Goal: Navigation & Orientation: Find specific page/section

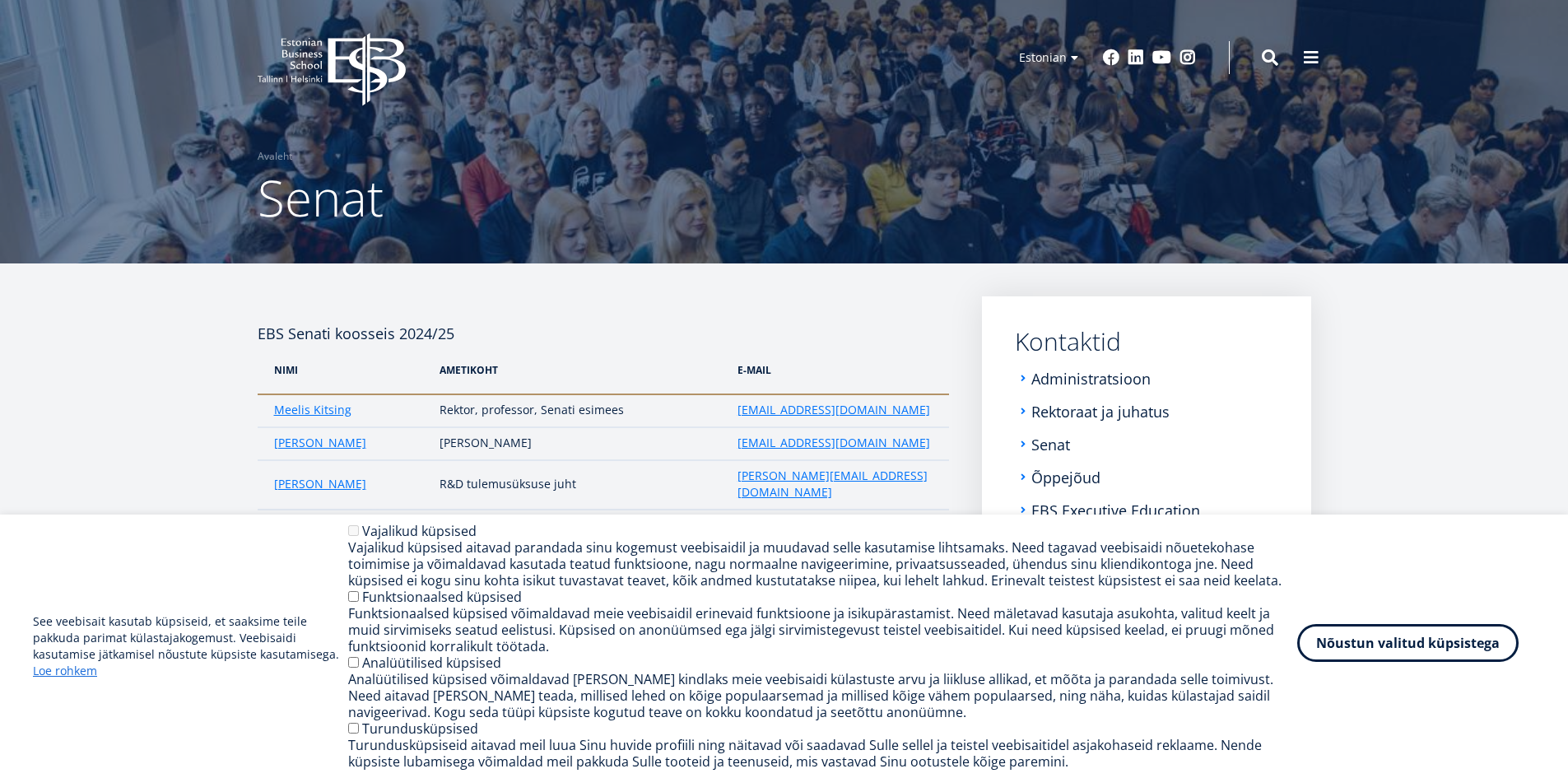
click at [1488, 642] on button "Nõustun valitud küpsistega" at bounding box center [1408, 642] width 222 height 38
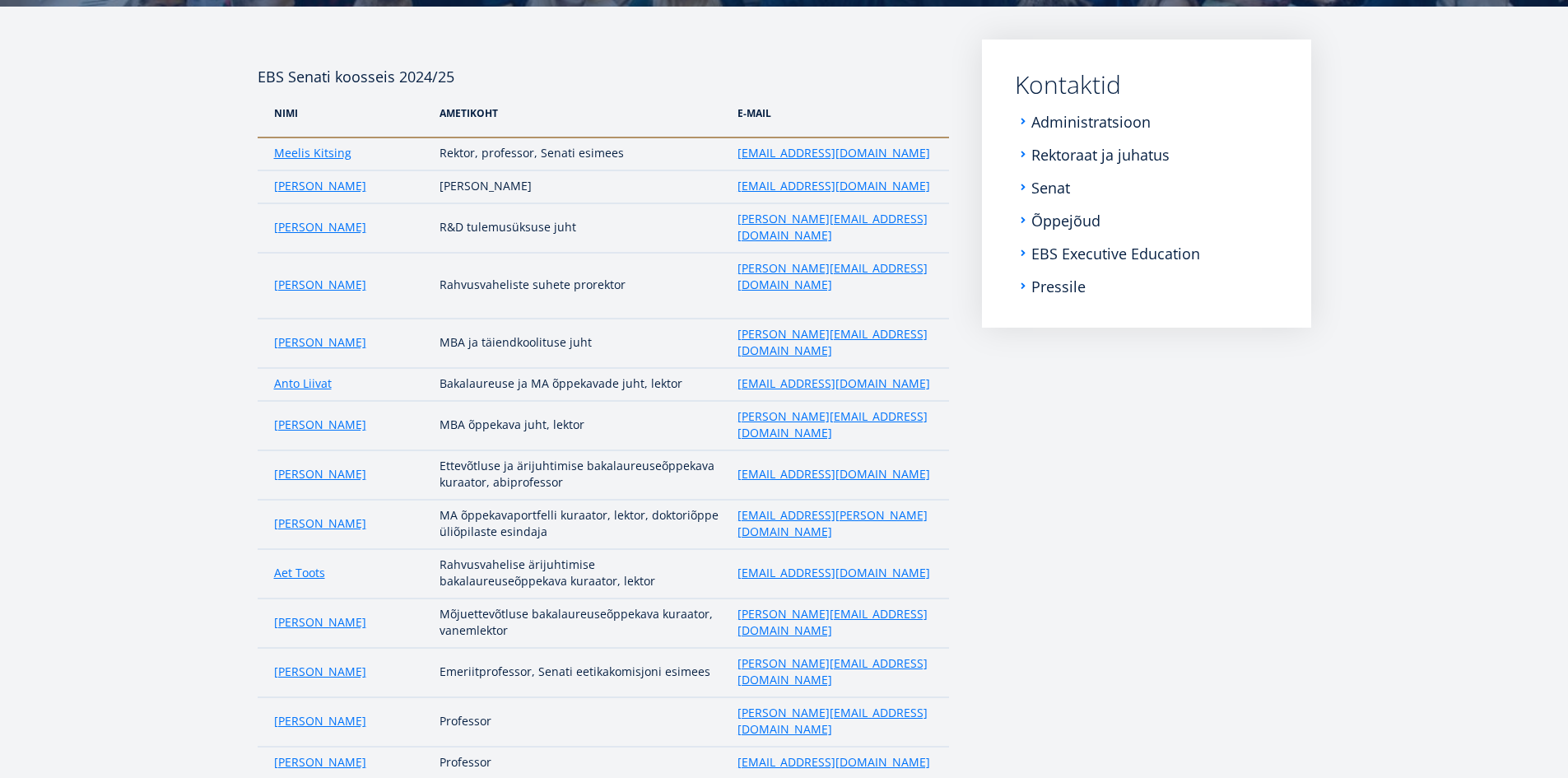
scroll to position [256, 0]
click at [1101, 255] on link "EBS Executive Education" at bounding box center [1117, 254] width 169 height 17
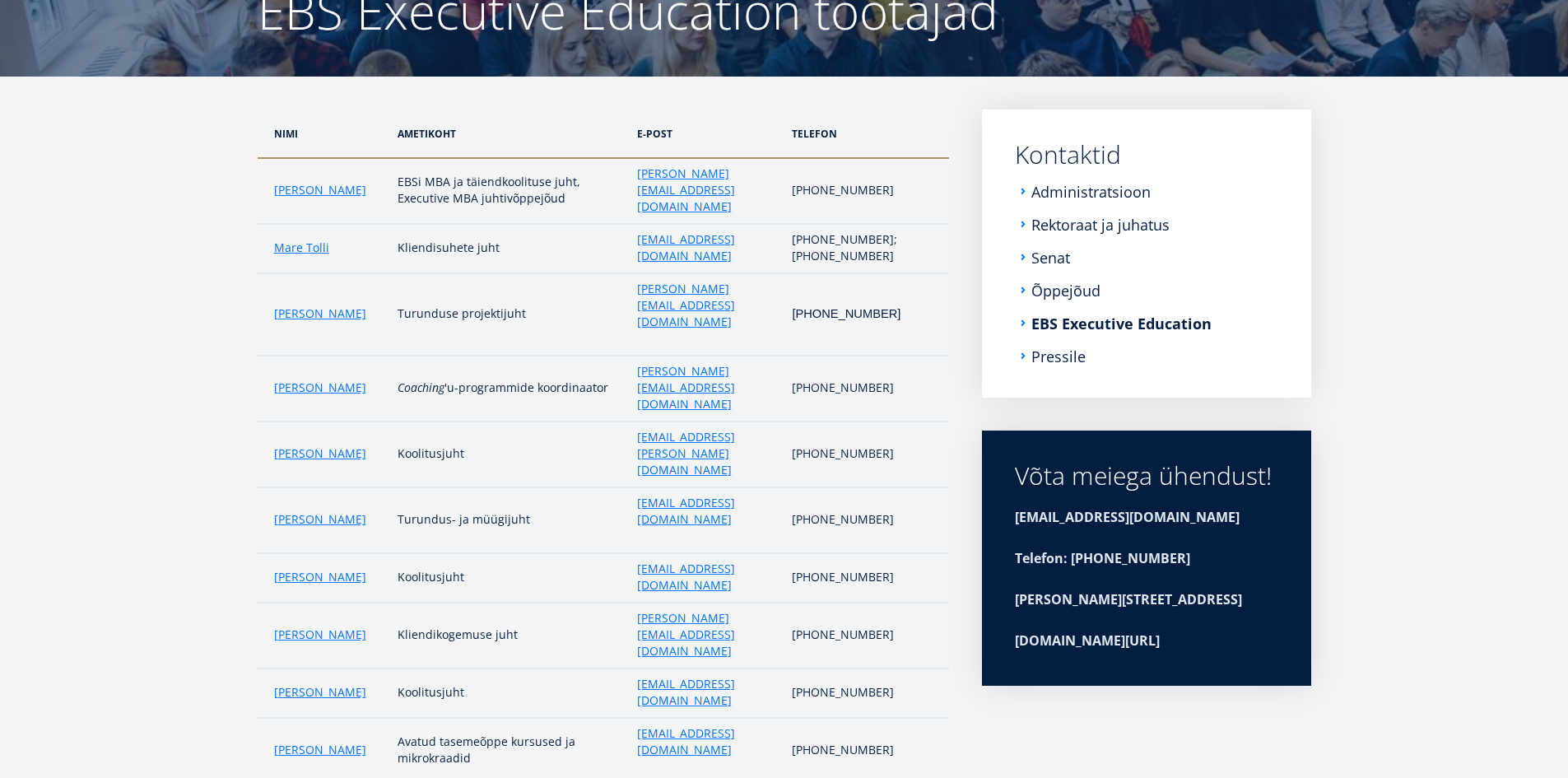
scroll to position [94, 0]
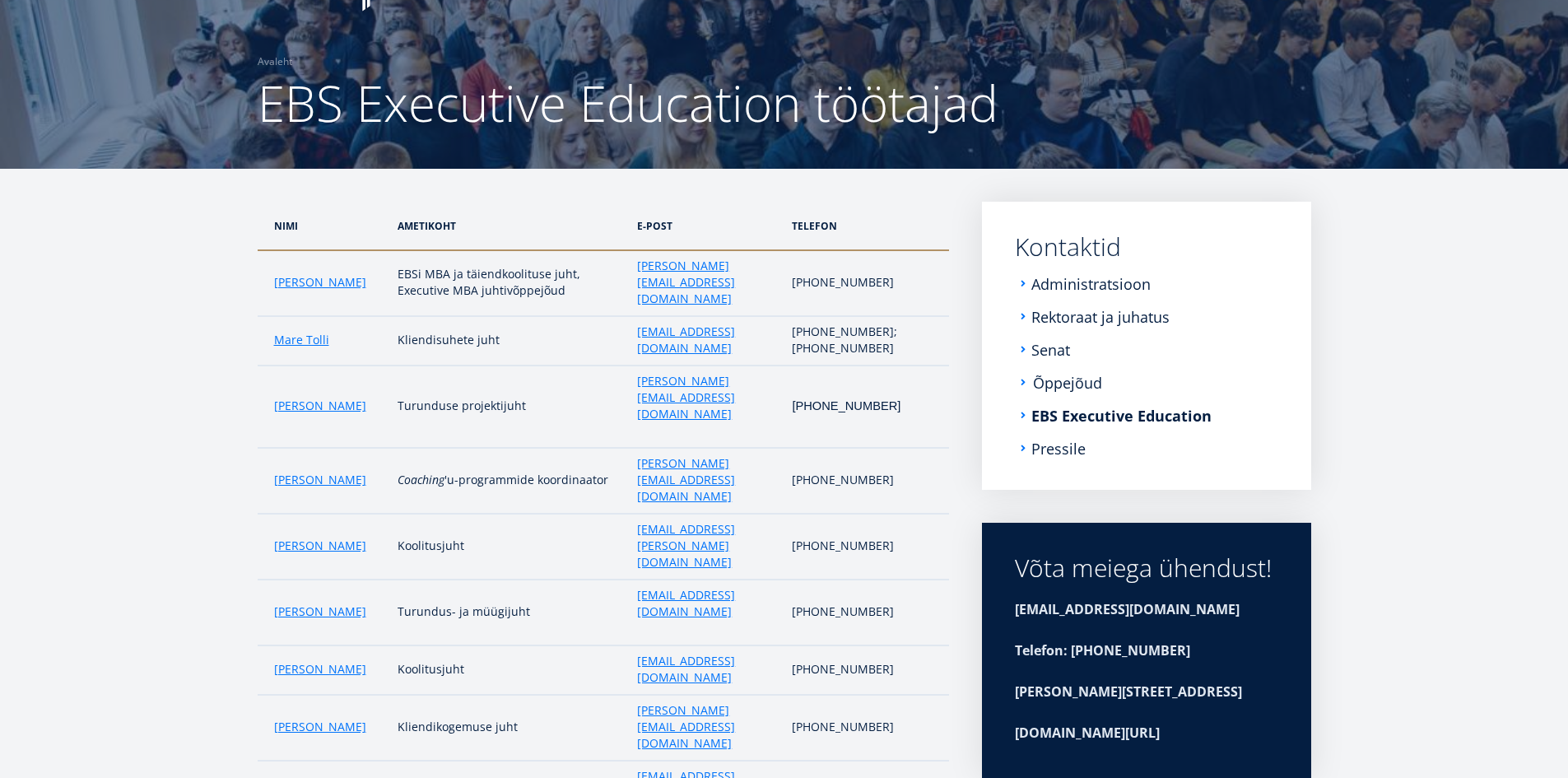
click at [1081, 374] on link "Õppejõud" at bounding box center [1067, 383] width 69 height 17
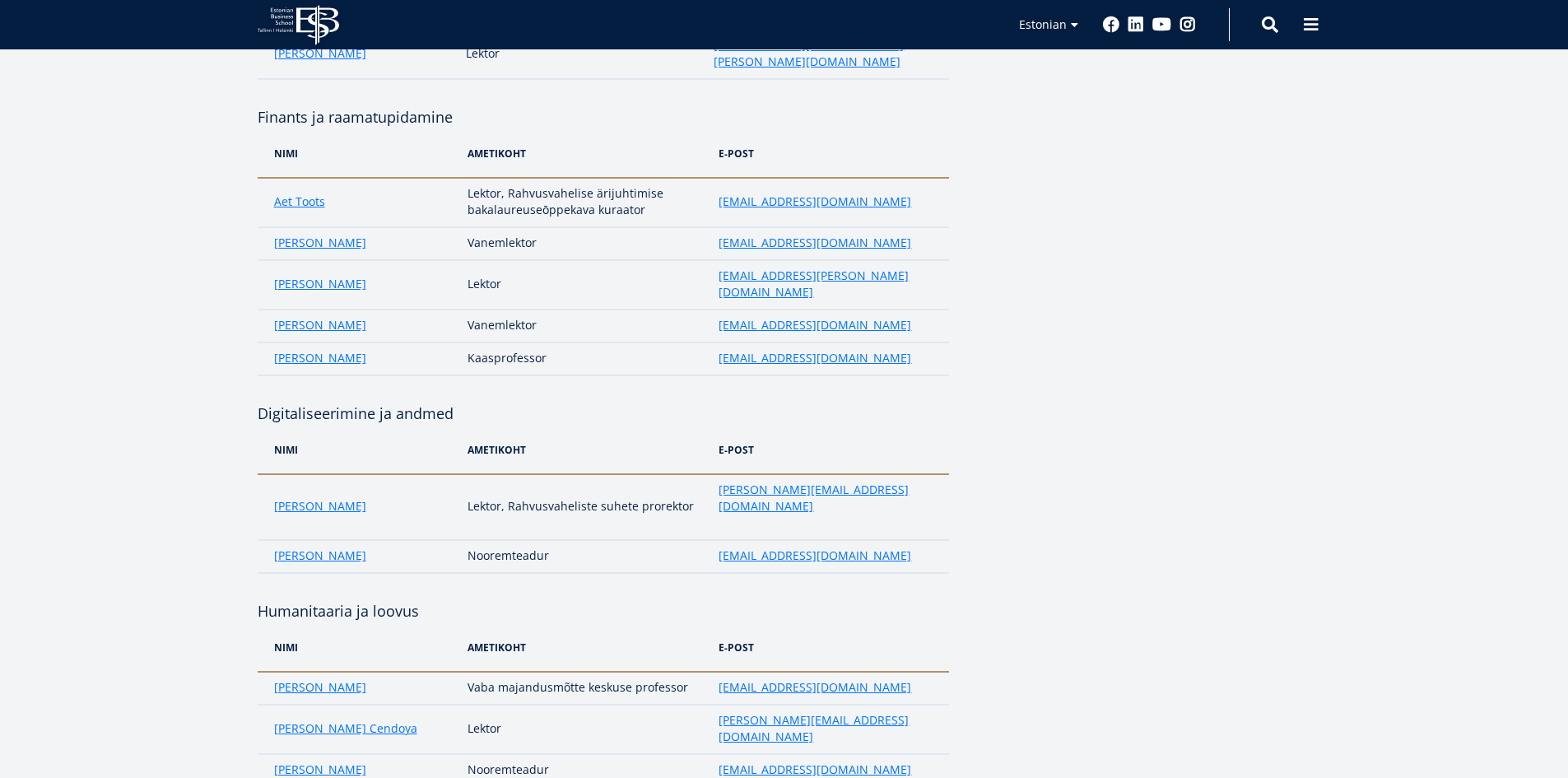
scroll to position [2682, 0]
